Goal: Information Seeking & Learning: Learn about a topic

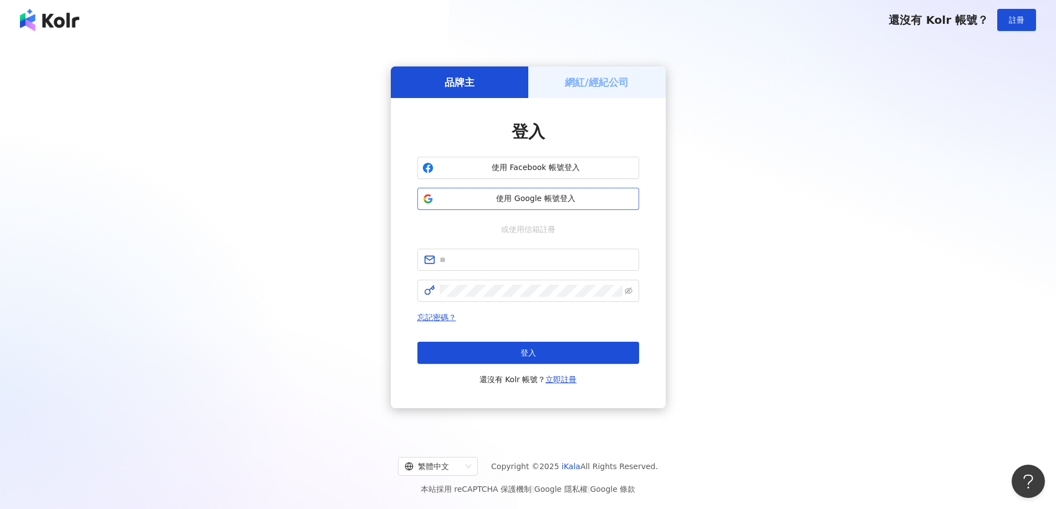
click at [545, 189] on button "使用 Google 帳號登入" at bounding box center [528, 199] width 222 height 22
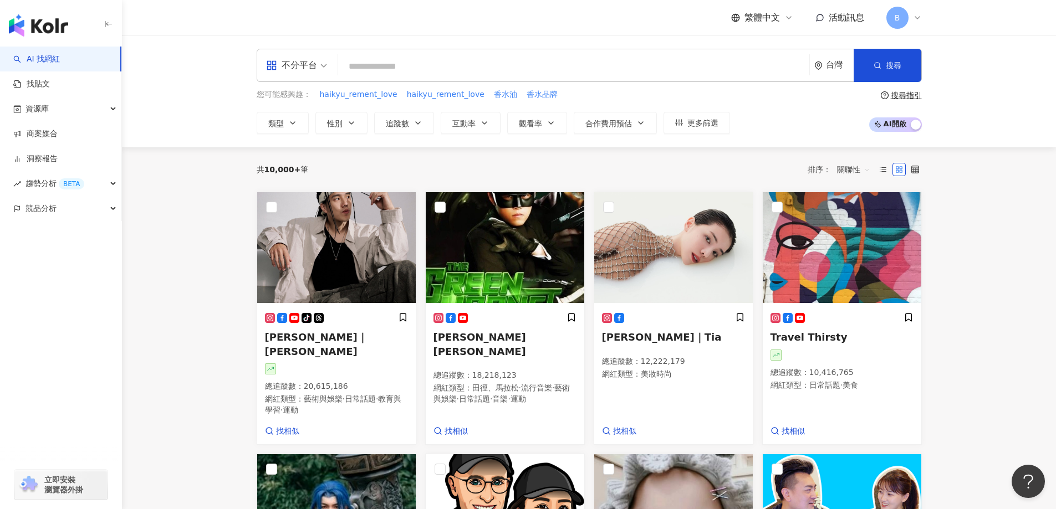
drag, startPoint x: 992, startPoint y: 289, endPoint x: 986, endPoint y: 292, distance: 6.9
click at [295, 119] on icon "button" at bounding box center [292, 123] width 9 height 9
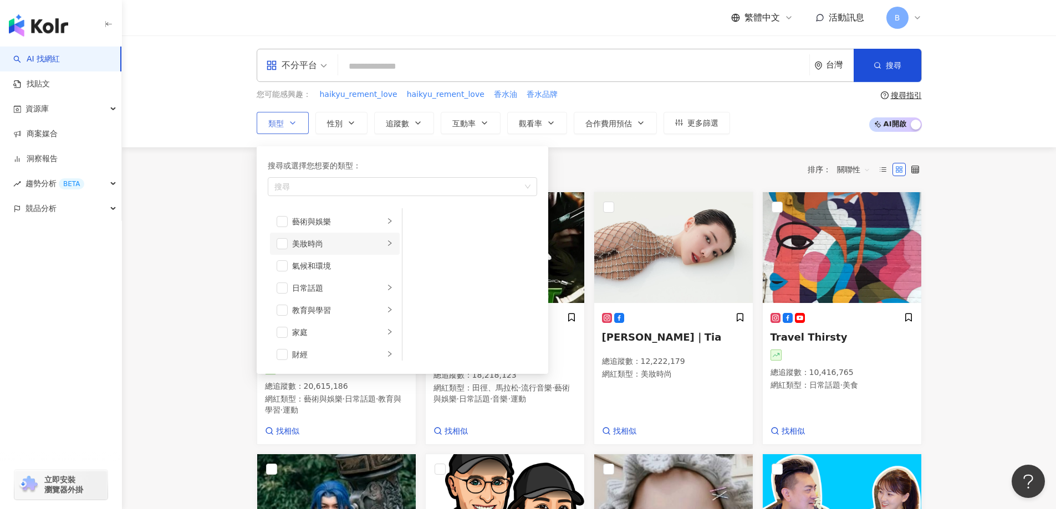
click at [328, 243] on div "美妝時尚" at bounding box center [338, 244] width 92 height 12
click at [421, 219] on span "button" at bounding box center [416, 221] width 11 height 11
click at [421, 290] on span "button" at bounding box center [416, 288] width 11 height 11
drag, startPoint x: 418, startPoint y: 352, endPoint x: 380, endPoint y: 321, distance: 49.3
click at [418, 351] on span "button" at bounding box center [416, 354] width 11 height 11
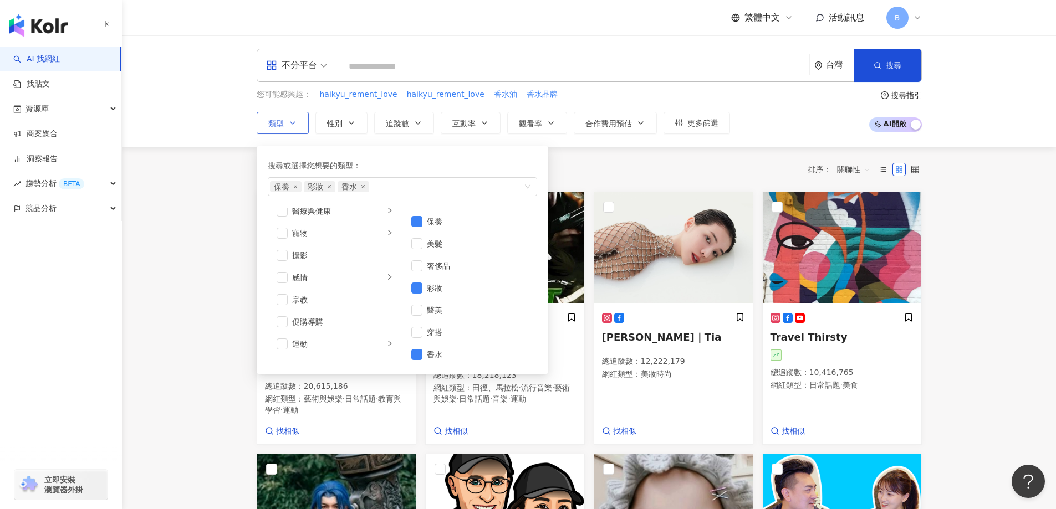
scroll to position [332, 0]
click at [337, 292] on div "促購導購" at bounding box center [342, 288] width 101 height 12
drag, startPoint x: 212, startPoint y: 232, endPoint x: 260, endPoint y: 206, distance: 54.8
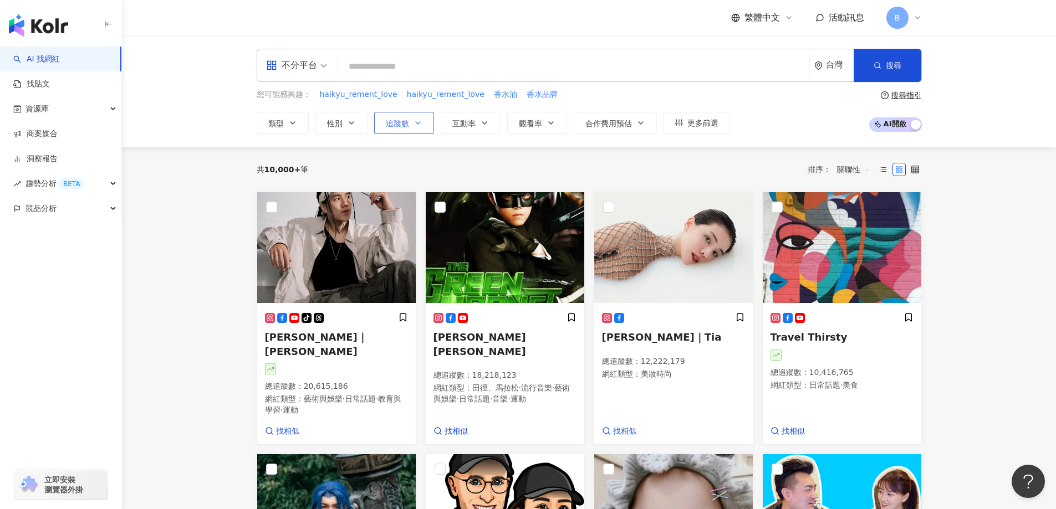
click at [399, 123] on span "追蹤數" at bounding box center [397, 123] width 23 height 9
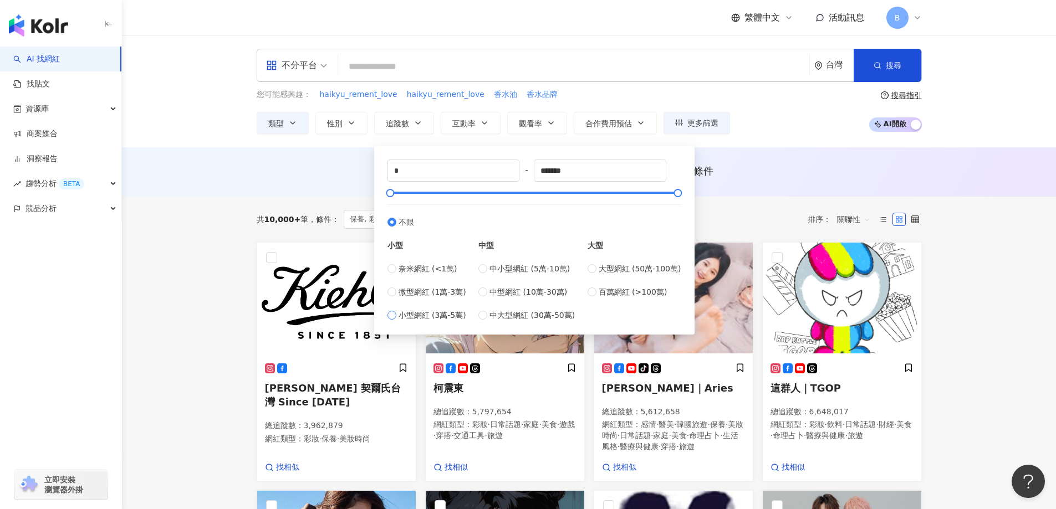
click at [416, 312] on span "小型網紅 (3萬-5萬)" at bounding box center [432, 315] width 68 height 12
type input "*****"
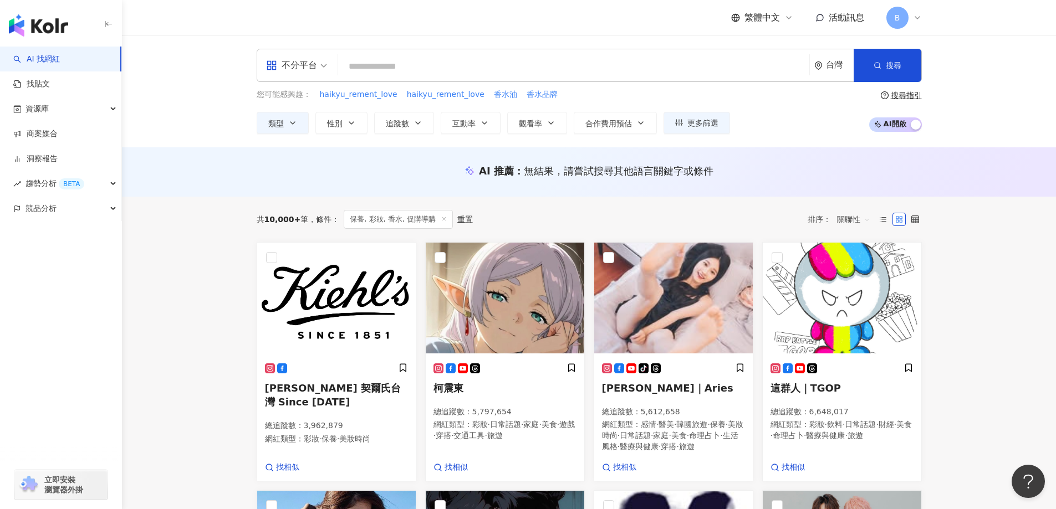
drag, startPoint x: 156, startPoint y: 181, endPoint x: 355, endPoint y: 162, distance: 199.9
click at [157, 181] on div "AI 推薦 ： 無結果，請嘗試搜尋其他語言關鍵字或條件" at bounding box center [589, 171] width 934 height 49
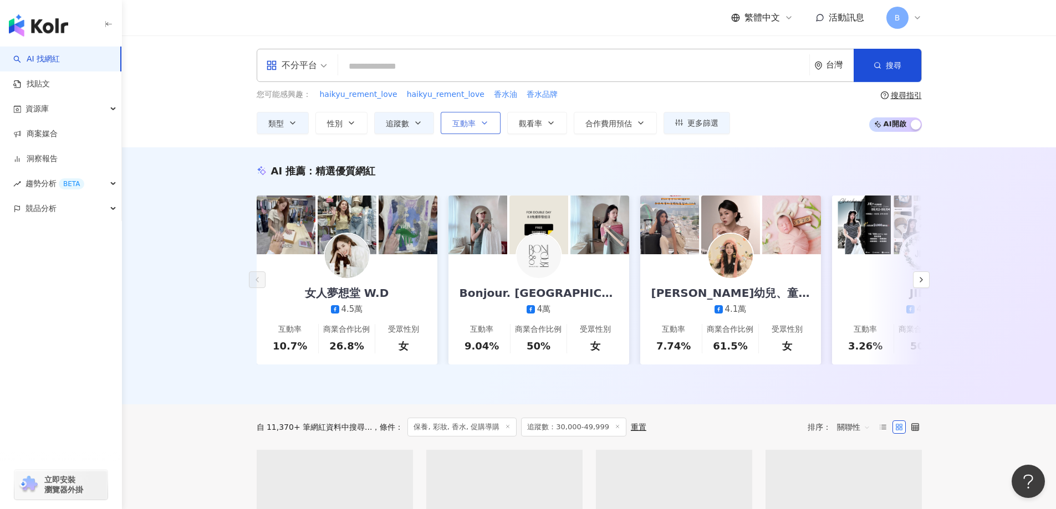
click at [459, 124] on span "互動率" at bounding box center [463, 123] width 23 height 9
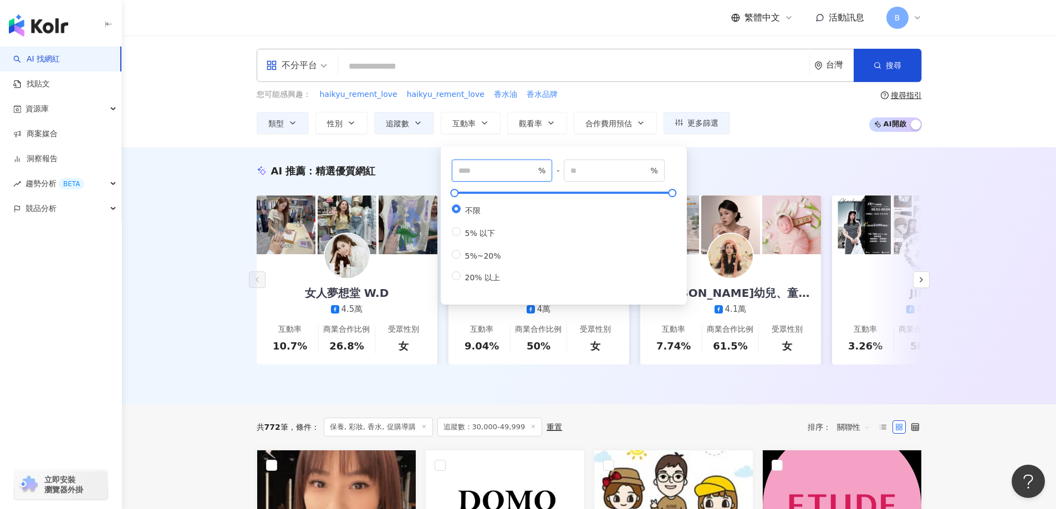
click at [484, 169] on input "number" at bounding box center [497, 171] width 78 height 12
type input "*"
click at [212, 197] on div "AI 推薦 ： 精選優質網紅 女人夢想堂 W.D 4.5萬 互動率 10.7% 商業合作比例 26.8% 受眾性別 女 Bonjour. 小巴黎 4萬 互動率…" at bounding box center [589, 275] width 934 height 257
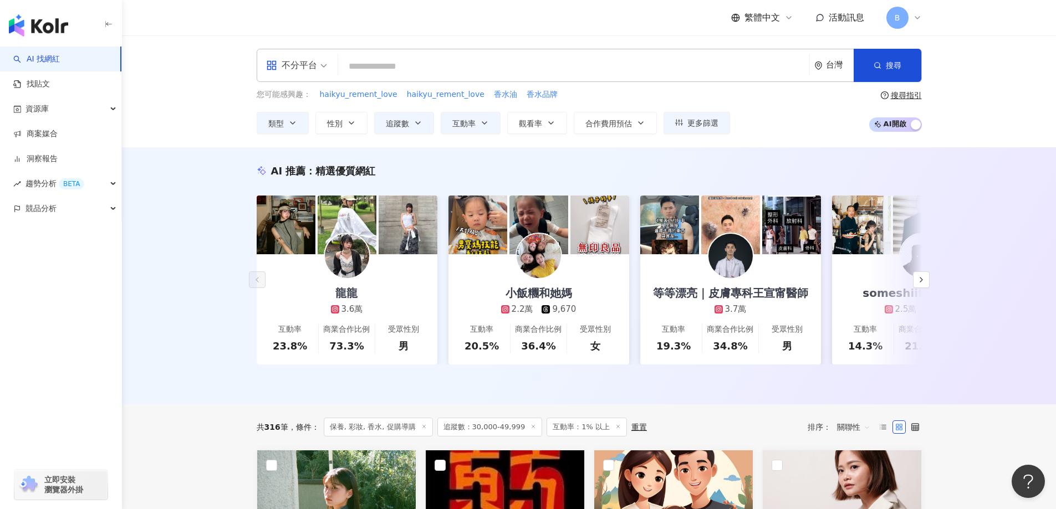
drag, startPoint x: 230, startPoint y: 269, endPoint x: 417, endPoint y: 16, distance: 314.2
click at [234, 255] on div "AI 推薦 ： 精選優質網紅 龍龍 3.6萬 互動率 23.8% 商業合作比例 73.3% 受眾性別 男 小飯糰和她媽 2.2萬 9,670 互動率 20.5…" at bounding box center [589, 275] width 934 height 257
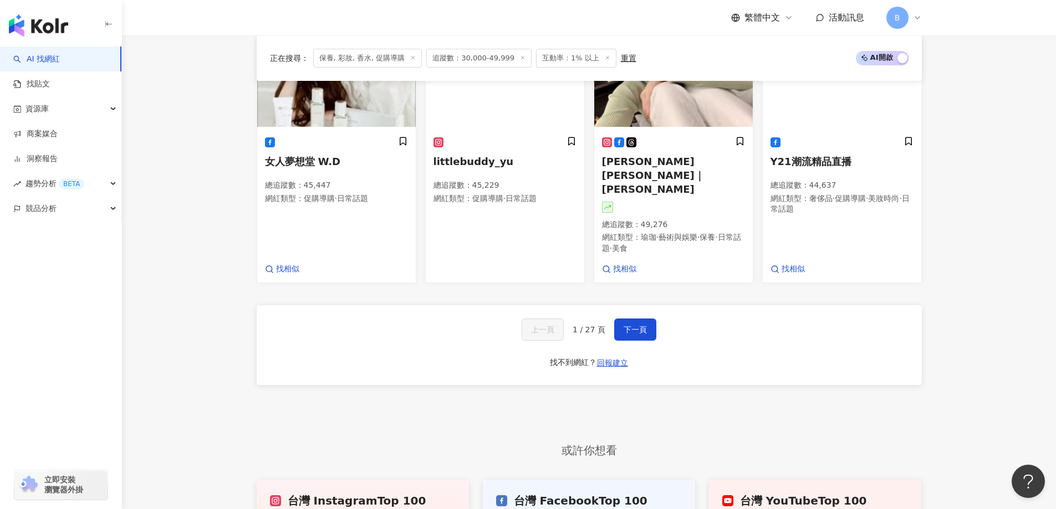
scroll to position [831, 0]
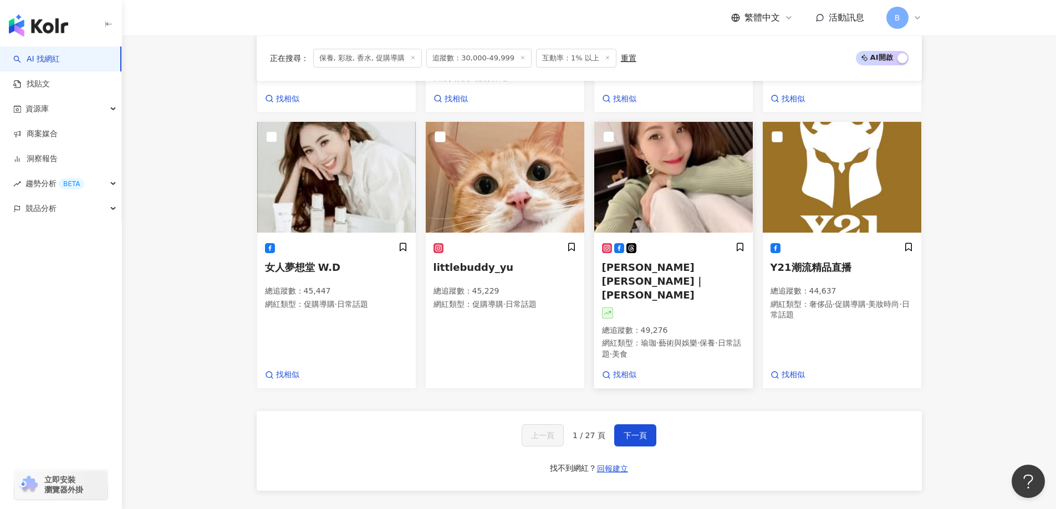
click at [718, 159] on img at bounding box center [673, 177] width 158 height 111
